Goal: Find specific page/section: Find specific page/section

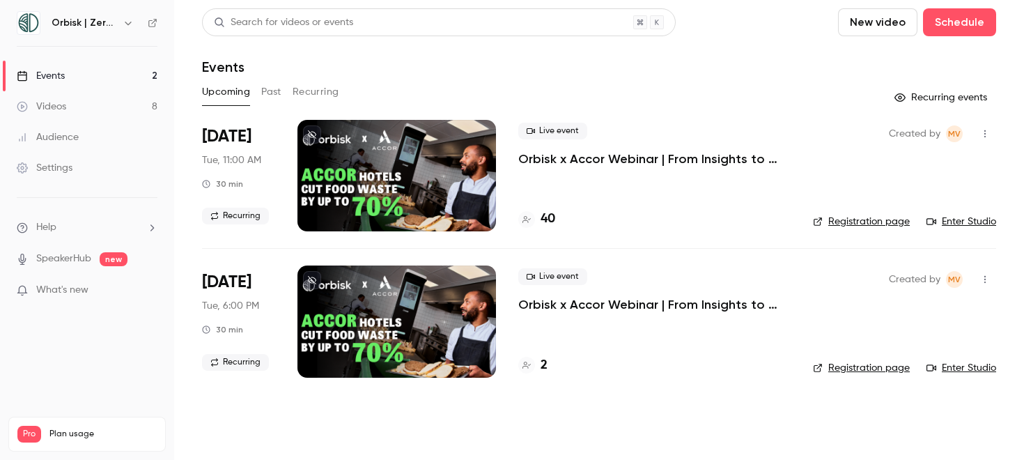
click at [106, 142] on link "Audience" at bounding box center [87, 137] width 174 height 31
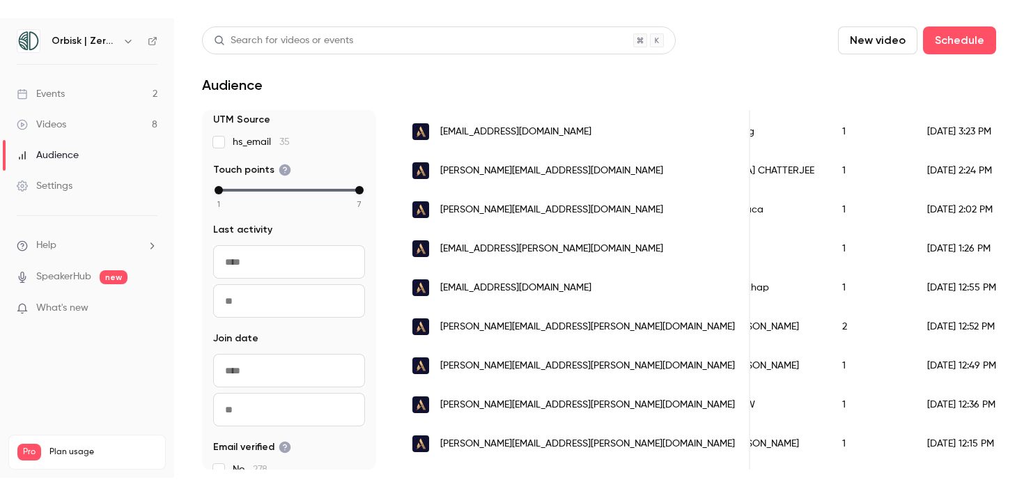
scroll to position [1542, 0]
